Goal: Navigation & Orientation: Find specific page/section

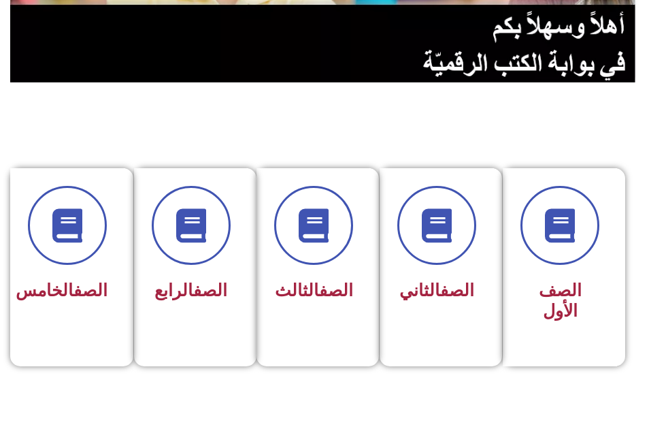
scroll to position [272, 0]
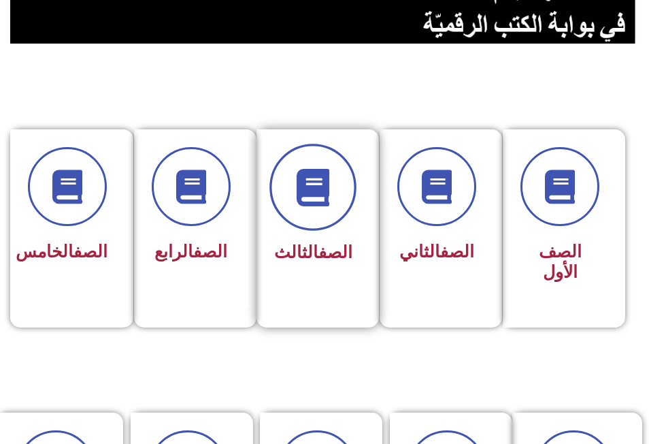
click at [293, 207] on span at bounding box center [313, 187] width 87 height 87
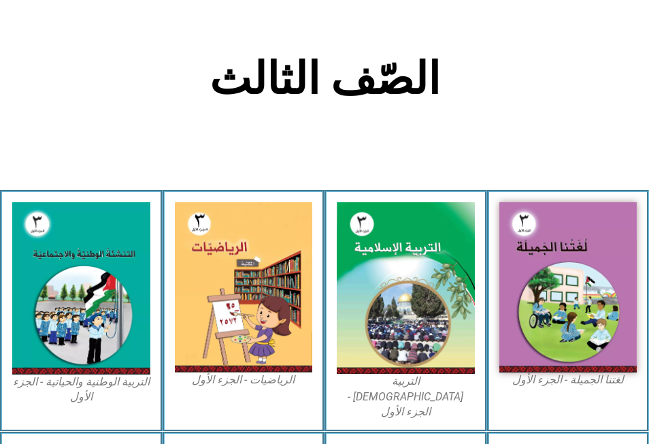
scroll to position [272, 0]
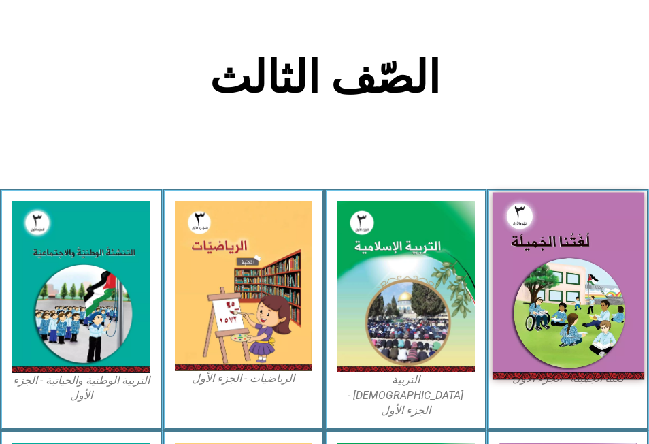
click at [542, 271] on img at bounding box center [568, 286] width 152 height 186
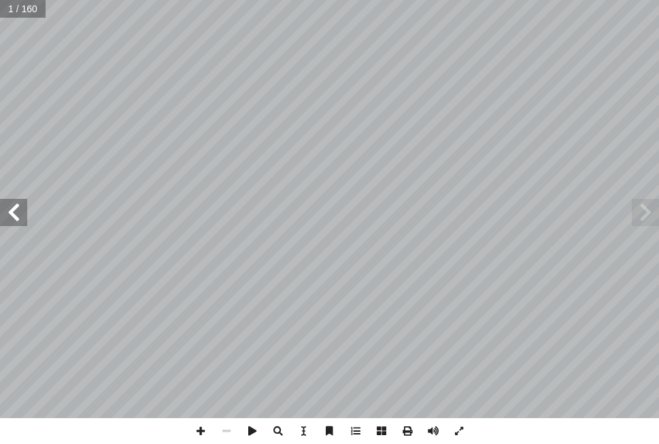
click at [20, 212] on span at bounding box center [13, 212] width 27 height 27
click at [22, 215] on span at bounding box center [13, 212] width 27 height 27
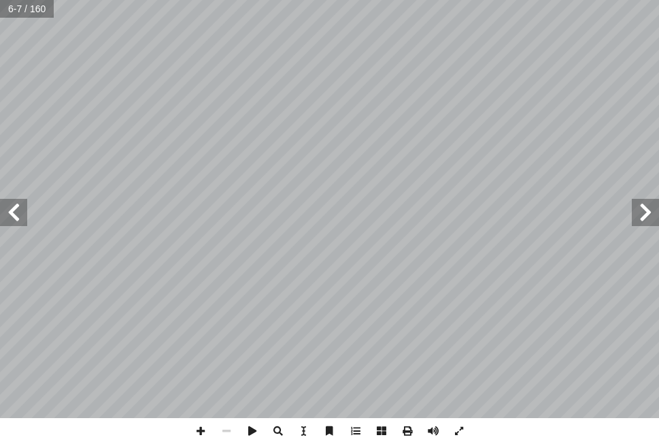
click at [22, 215] on span at bounding box center [13, 212] width 27 height 27
click at [231, 433] on span at bounding box center [227, 431] width 26 height 26
